Goal: Information Seeking & Learning: Check status

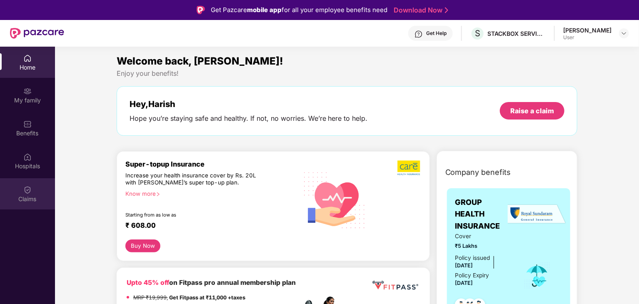
click at [37, 191] on div "Claims" at bounding box center [27, 193] width 55 height 31
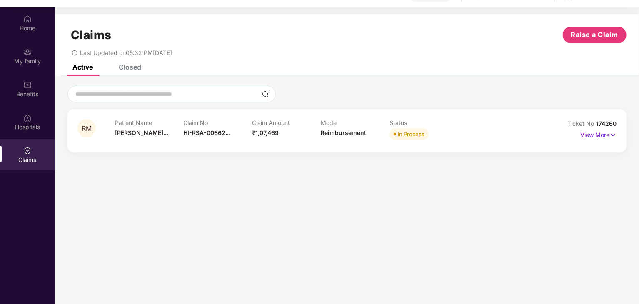
scroll to position [14, 0]
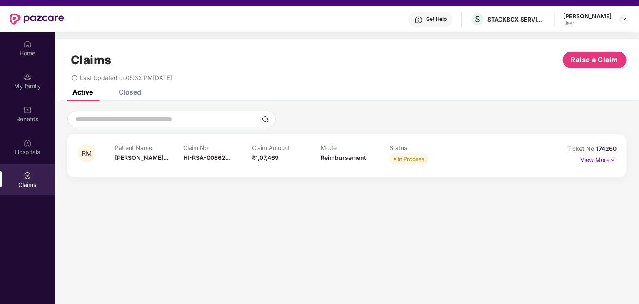
click at [442, 125] on div "RM Patient Name [PERSON_NAME]... Claim No HI-RSA-00662... Claim Amount ₹1,07,46…" at bounding box center [347, 144] width 584 height 67
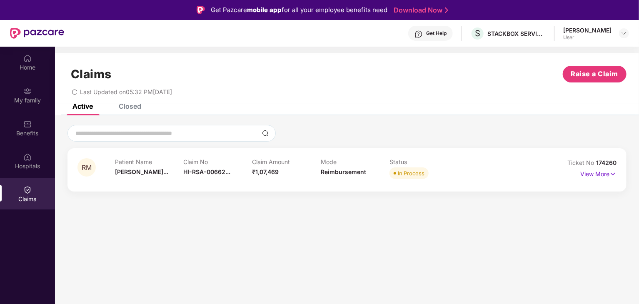
click at [448, 165] on div "Status In Process" at bounding box center [423, 169] width 69 height 23
click at [512, 190] on div "RM Patient Name [PERSON_NAME]... Claim No HI-RSA-00662... Claim Amount ₹1,07,46…" at bounding box center [346, 169] width 559 height 43
click at [610, 174] on img at bounding box center [612, 174] width 7 height 9
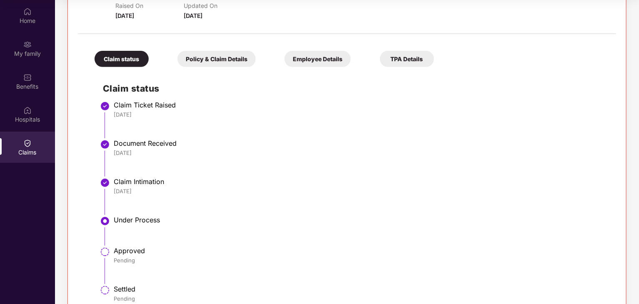
scroll to position [163, 0]
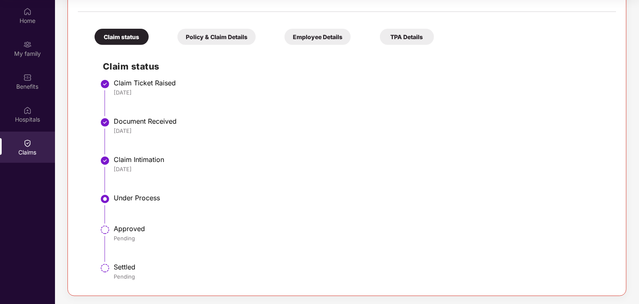
click at [156, 223] on li "Under Process" at bounding box center [355, 212] width 505 height 31
click at [157, 223] on li "Under Process" at bounding box center [355, 212] width 505 height 31
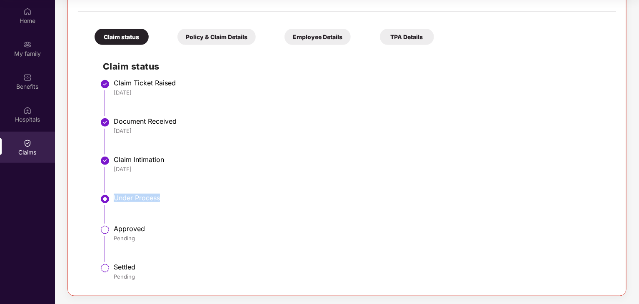
click at [190, 202] on div "Under Process" at bounding box center [361, 199] width 494 height 10
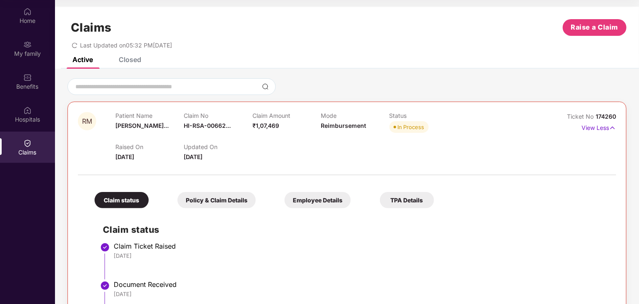
scroll to position [0, 0]
